Goal: Task Accomplishment & Management: Use online tool/utility

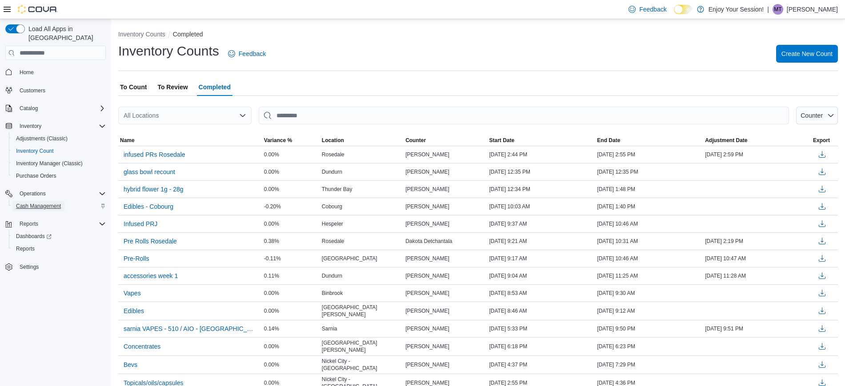
click at [42, 203] on span "Cash Management" at bounding box center [38, 206] width 45 height 7
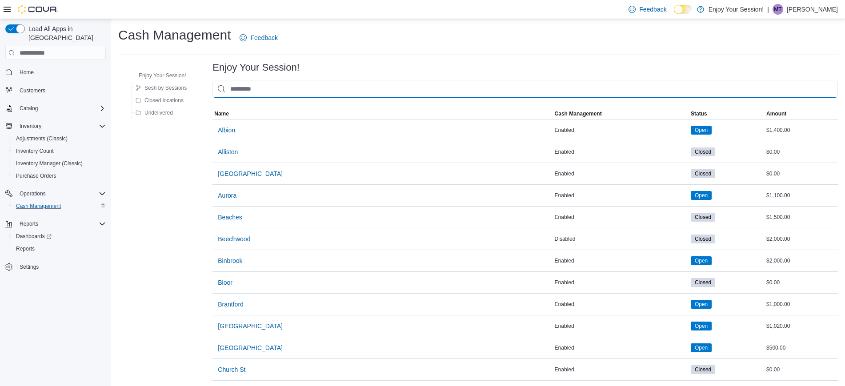
click at [265, 91] on input "This is a search bar. As you type, the results lower in the page will automatic…" at bounding box center [524, 89] width 625 height 18
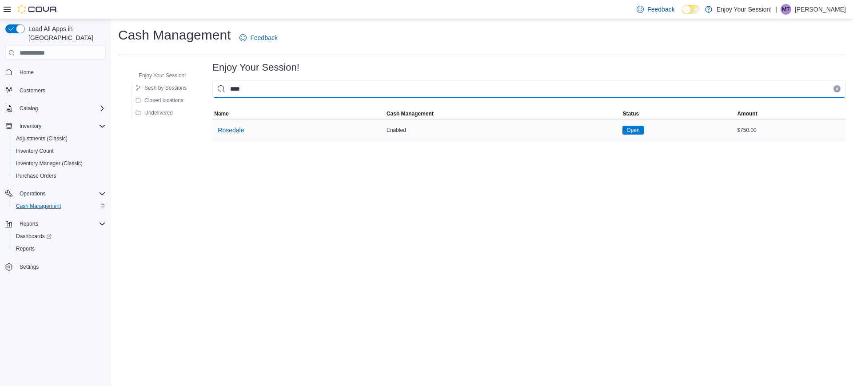
type input "****"
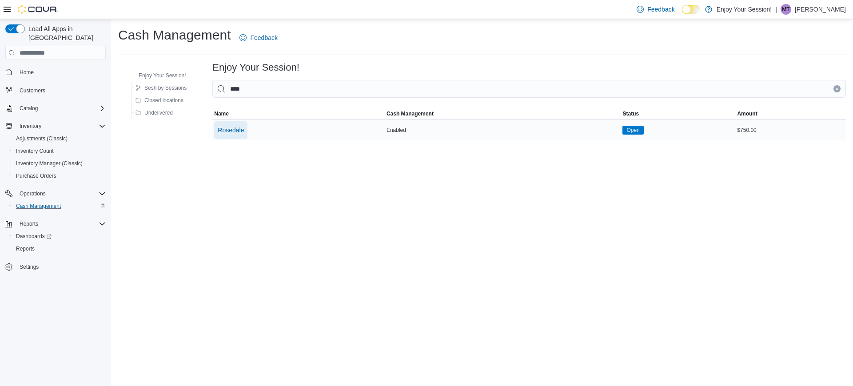
click at [243, 131] on span "Rosedale" at bounding box center [231, 130] width 26 height 9
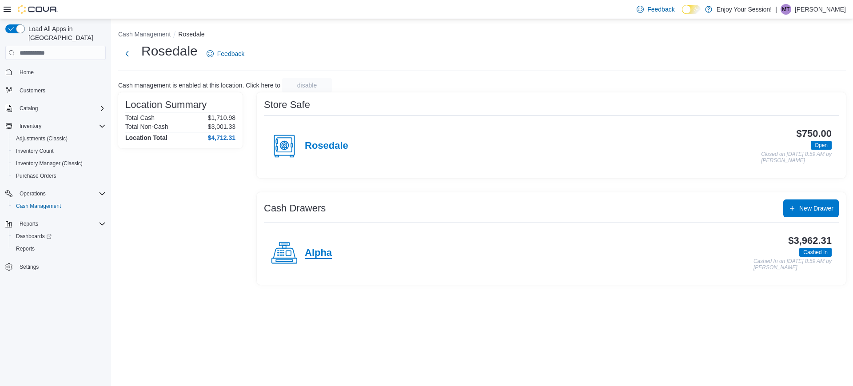
click at [311, 252] on h4 "Alpha" at bounding box center [318, 254] width 27 height 12
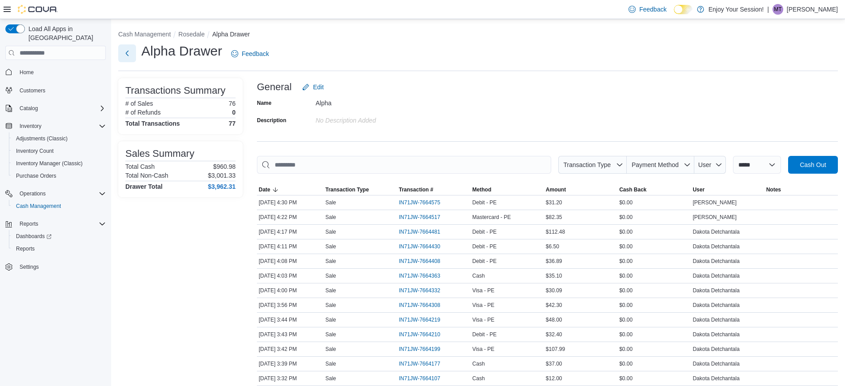
click at [126, 54] on button "Next" at bounding box center [127, 53] width 18 height 18
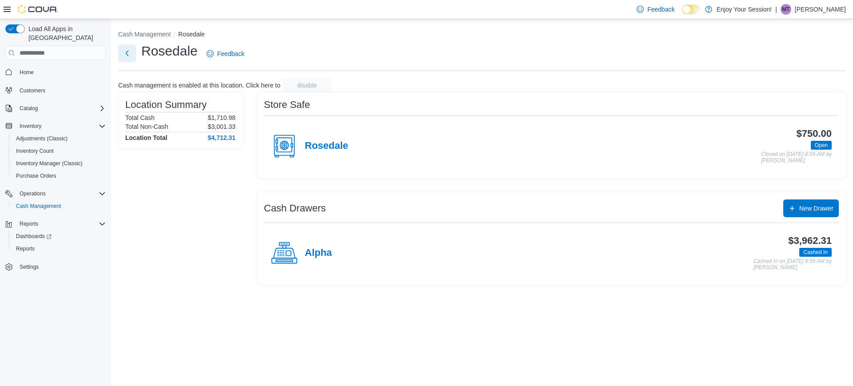
click at [127, 51] on button "Next" at bounding box center [127, 53] width 18 height 18
